Goal: Task Accomplishment & Management: Use online tool/utility

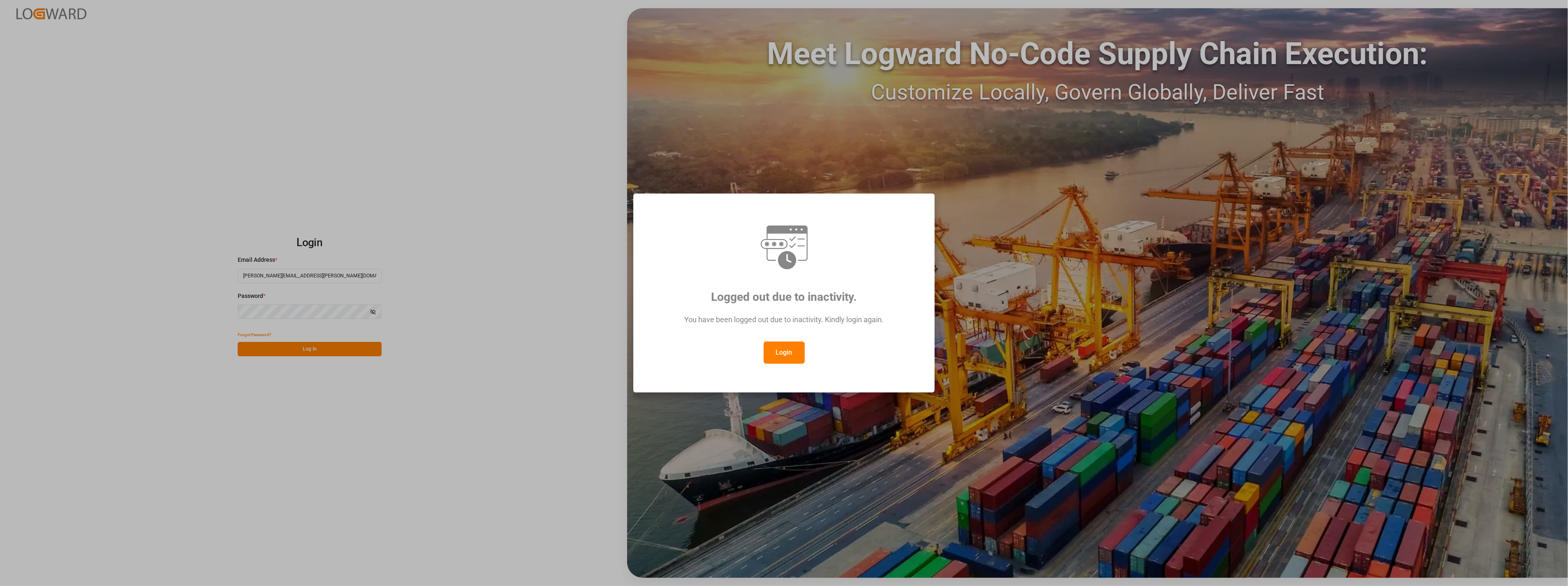
click at [786, 357] on button "Login" at bounding box center [784, 352] width 41 height 22
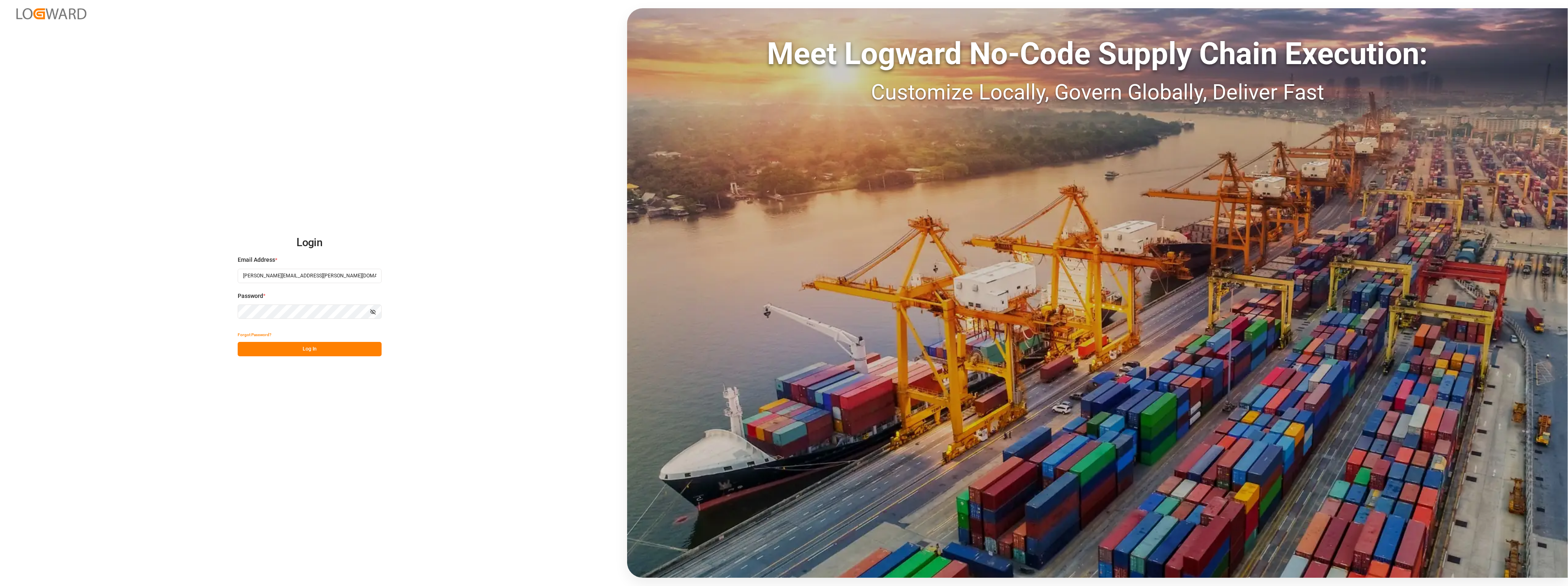
click at [323, 352] on button "Log In" at bounding box center [309, 349] width 144 height 15
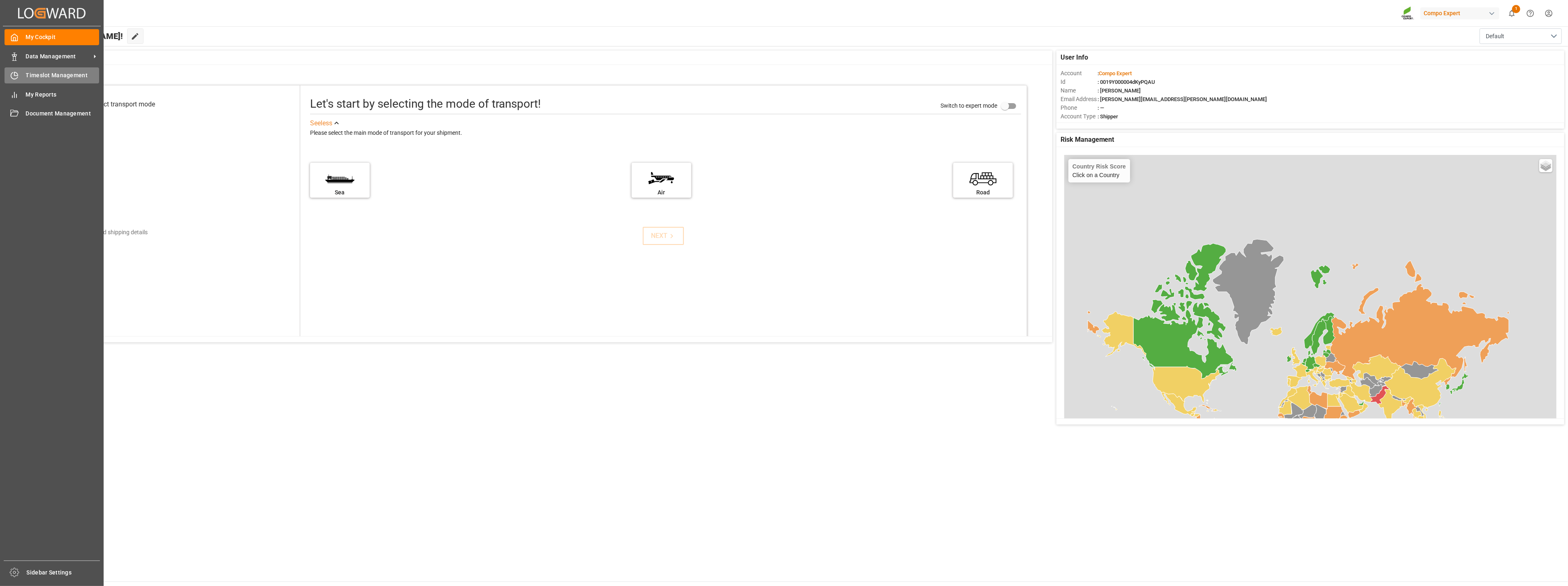
click at [22, 70] on div "Timeslot Management Timeslot Management" at bounding box center [51, 75] width 95 height 16
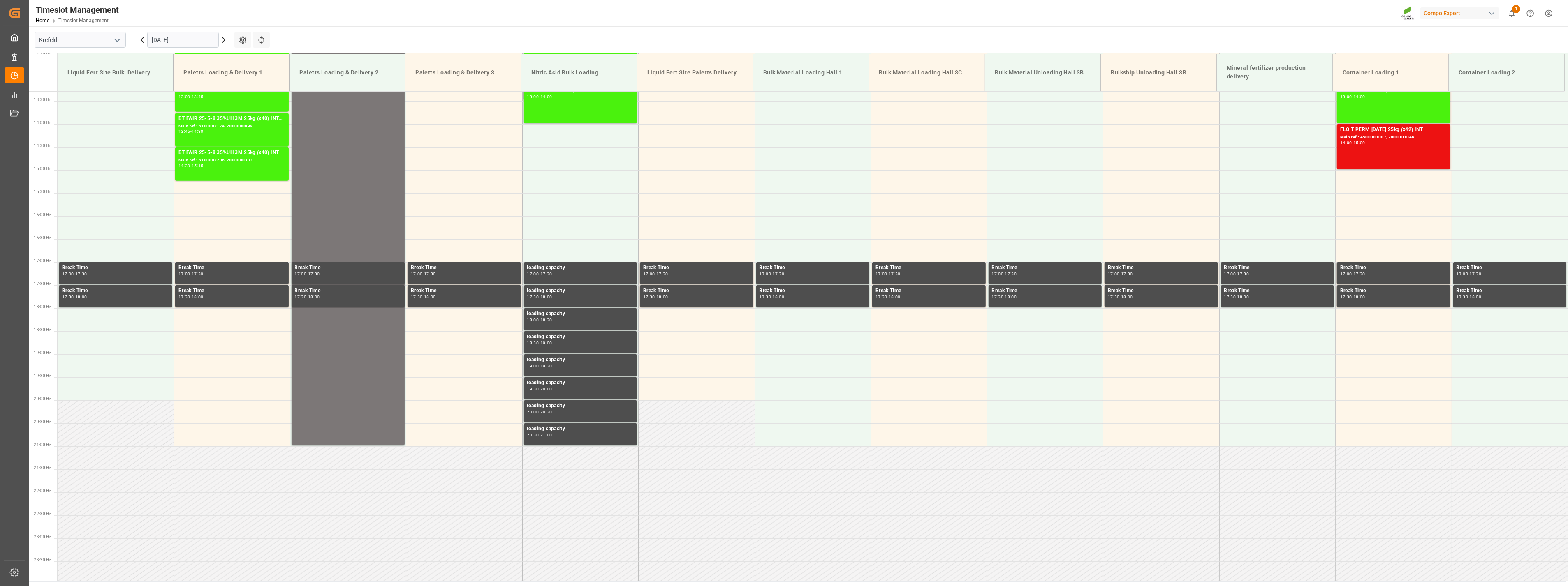
scroll to position [614, 0]
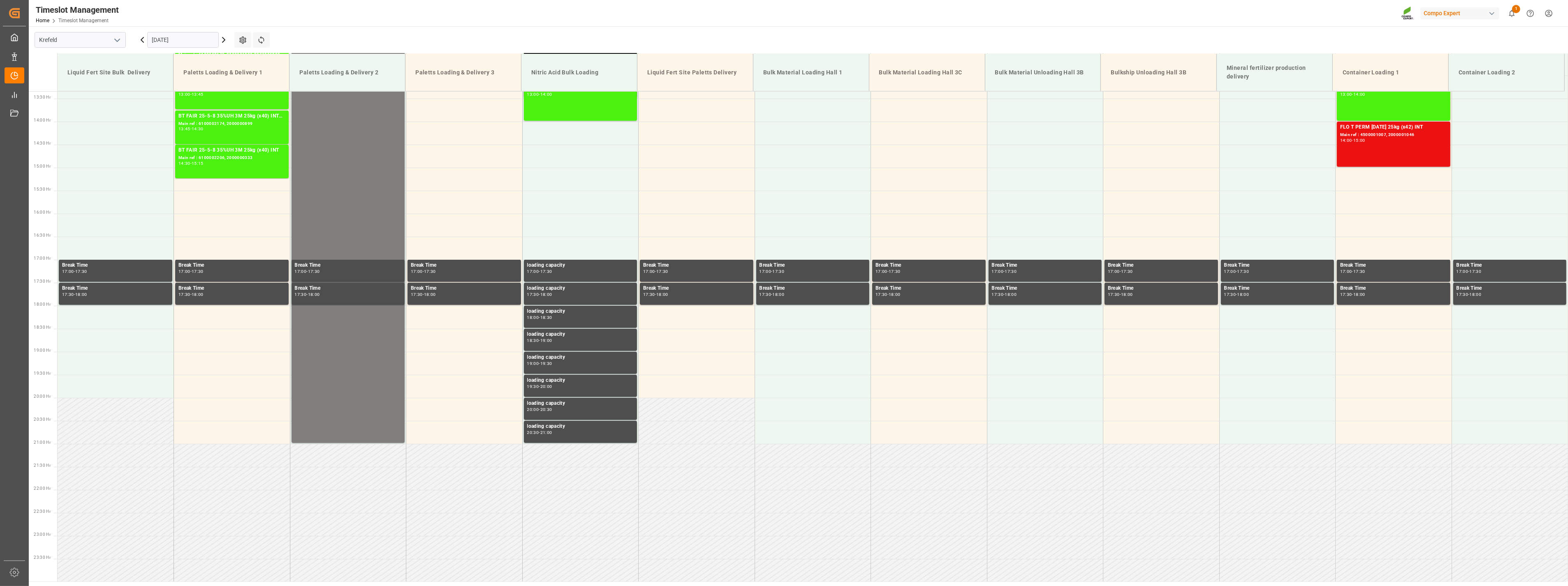
click at [119, 43] on icon "open menu" at bounding box center [117, 40] width 10 height 10
click at [89, 91] on div "La Vall d [PERSON_NAME]" at bounding box center [80, 95] width 91 height 18
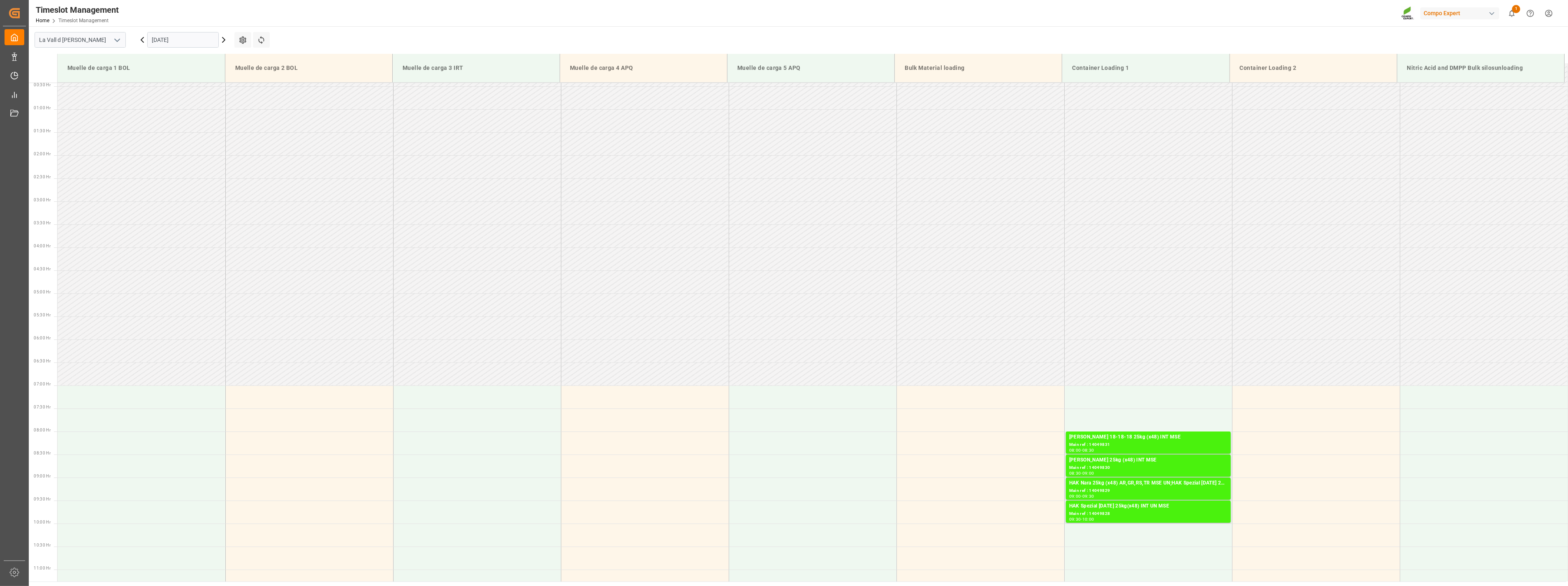
scroll to position [12, 0]
click at [223, 39] on icon at bounding box center [224, 40] width 10 height 10
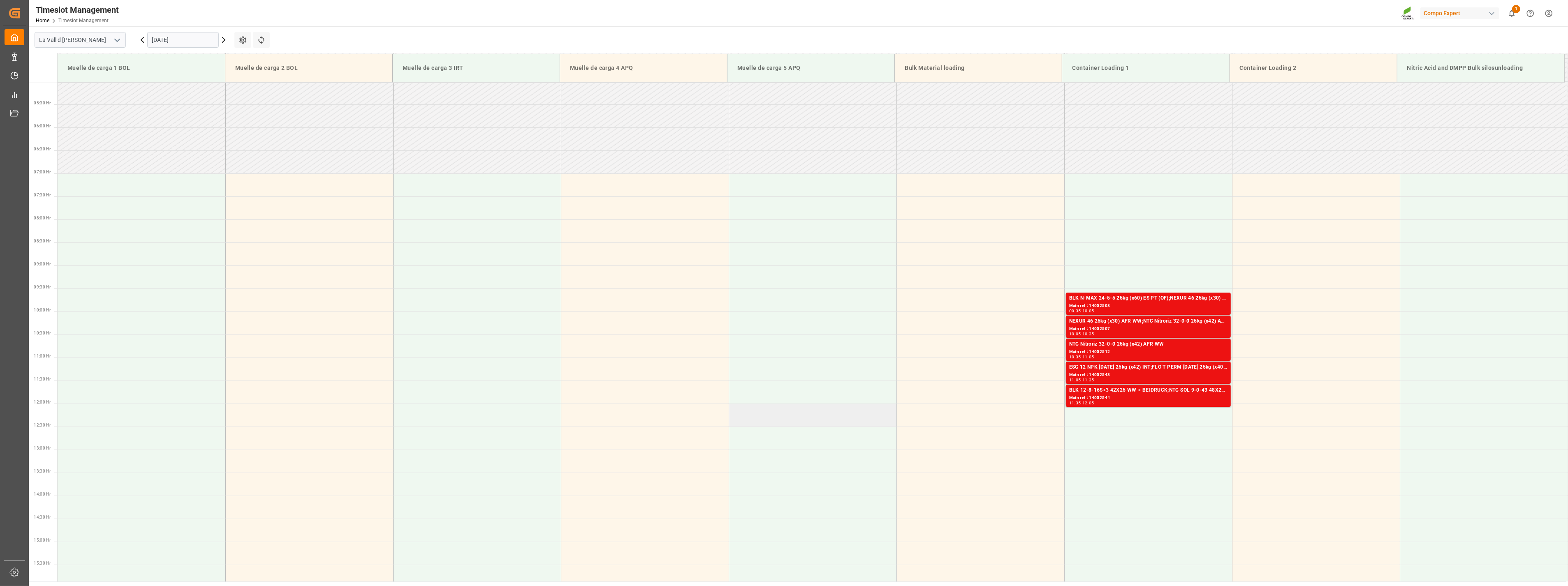
scroll to position [240, 0]
